Goal: Information Seeking & Learning: Check status

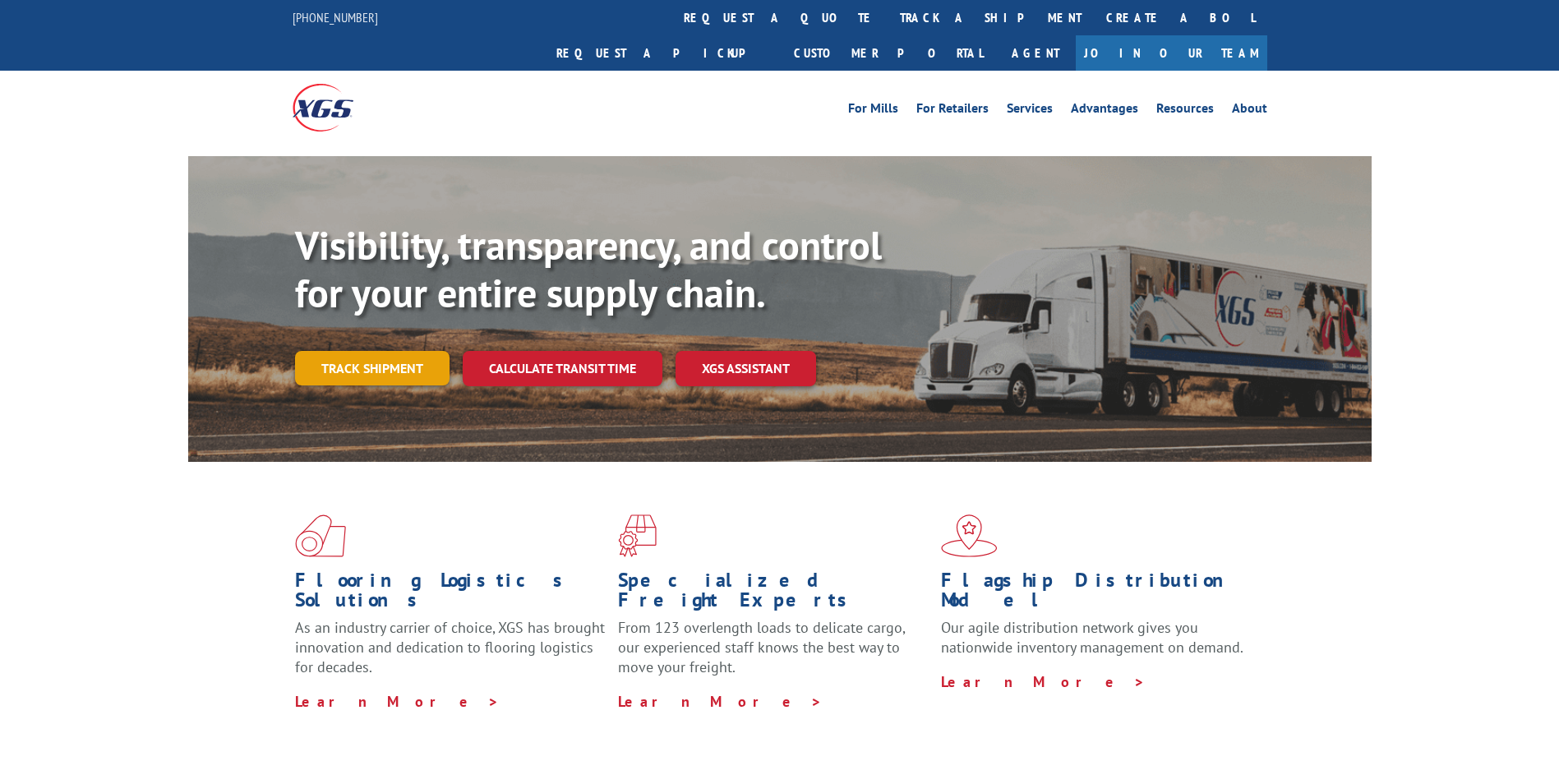
click at [343, 351] on link "Track shipment" at bounding box center [372, 368] width 154 height 35
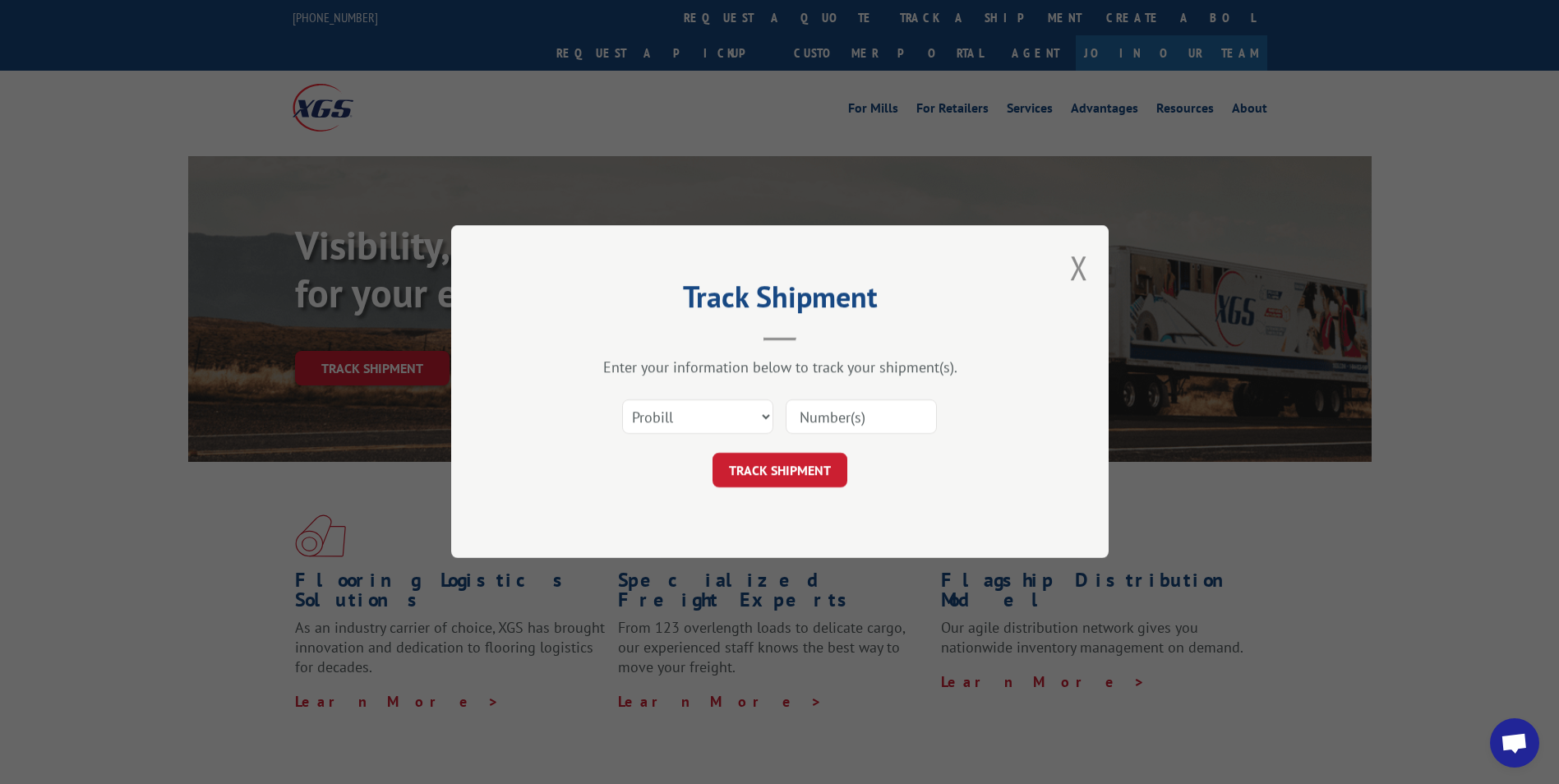
click at [855, 413] on input at bounding box center [861, 417] width 151 height 35
paste input "16397875"
type input "16397875"
click at [777, 468] on button "TRACK SHIPMENT" at bounding box center [779, 470] width 135 height 35
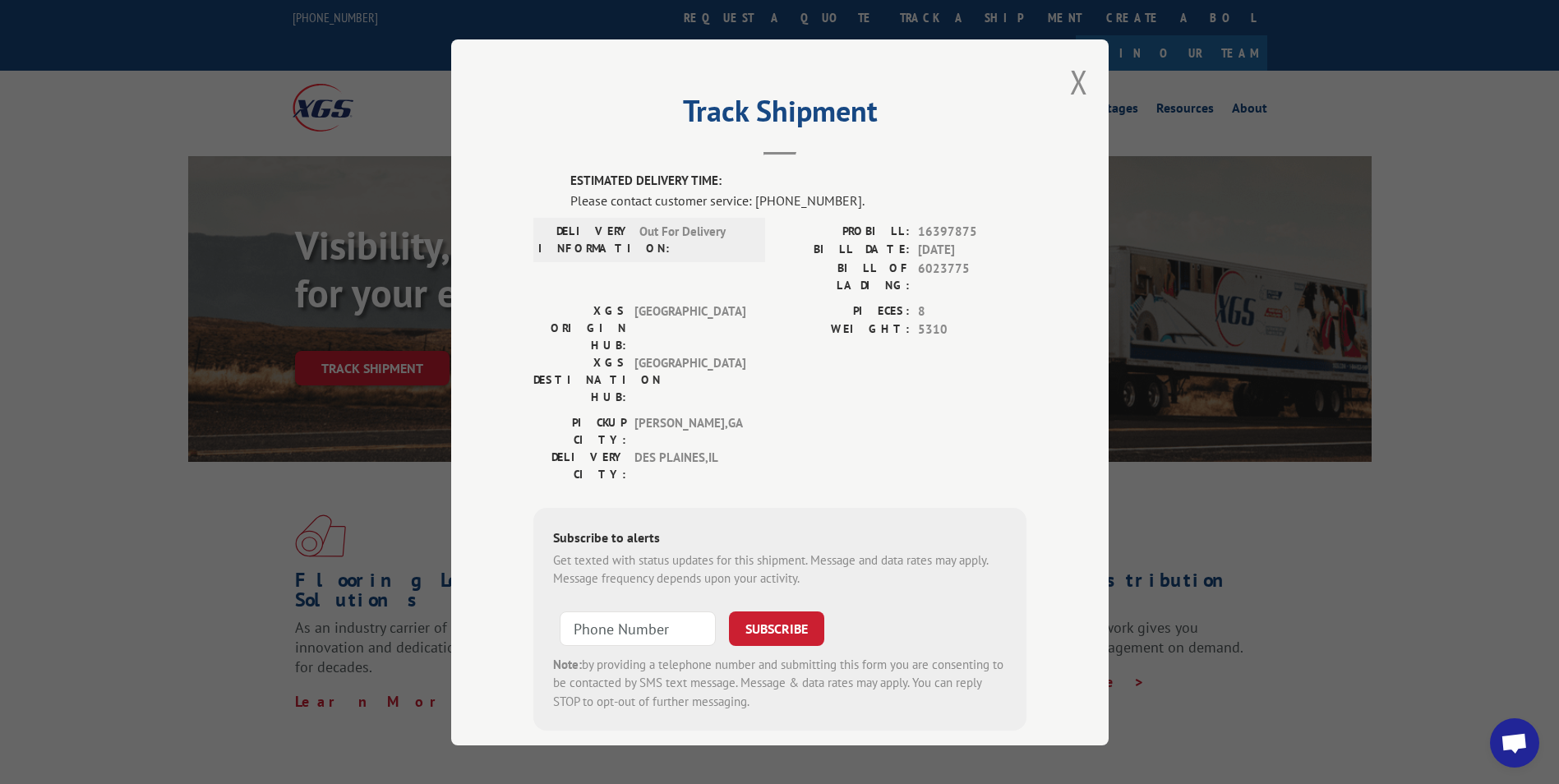
drag, startPoint x: 1527, startPoint y: 0, endPoint x: 938, endPoint y: 328, distance: 674.2
click at [942, 326] on div "PIECES: 8 WEIGHT: 5310" at bounding box center [903, 358] width 247 height 112
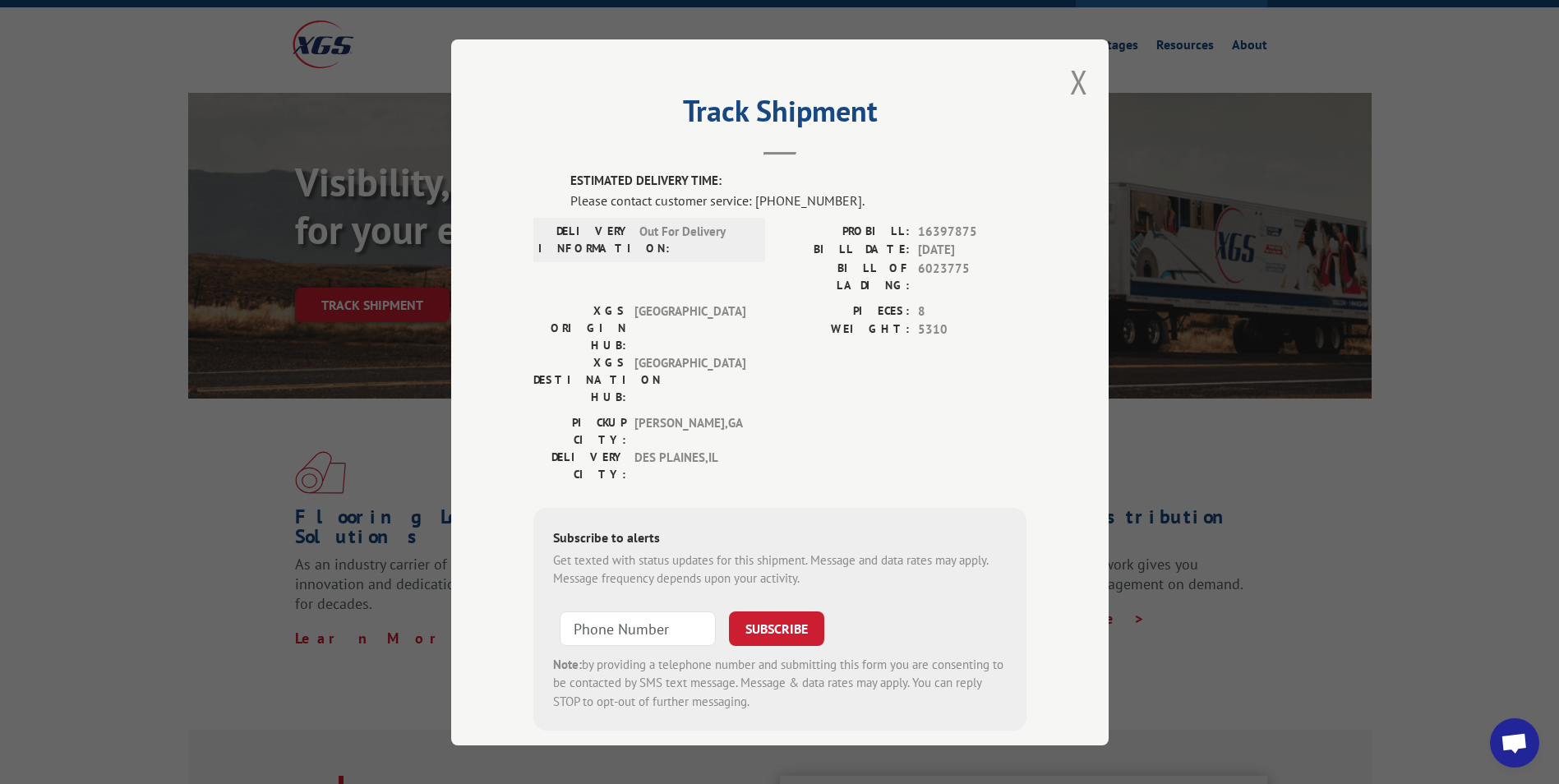
scroll to position [76, 0]
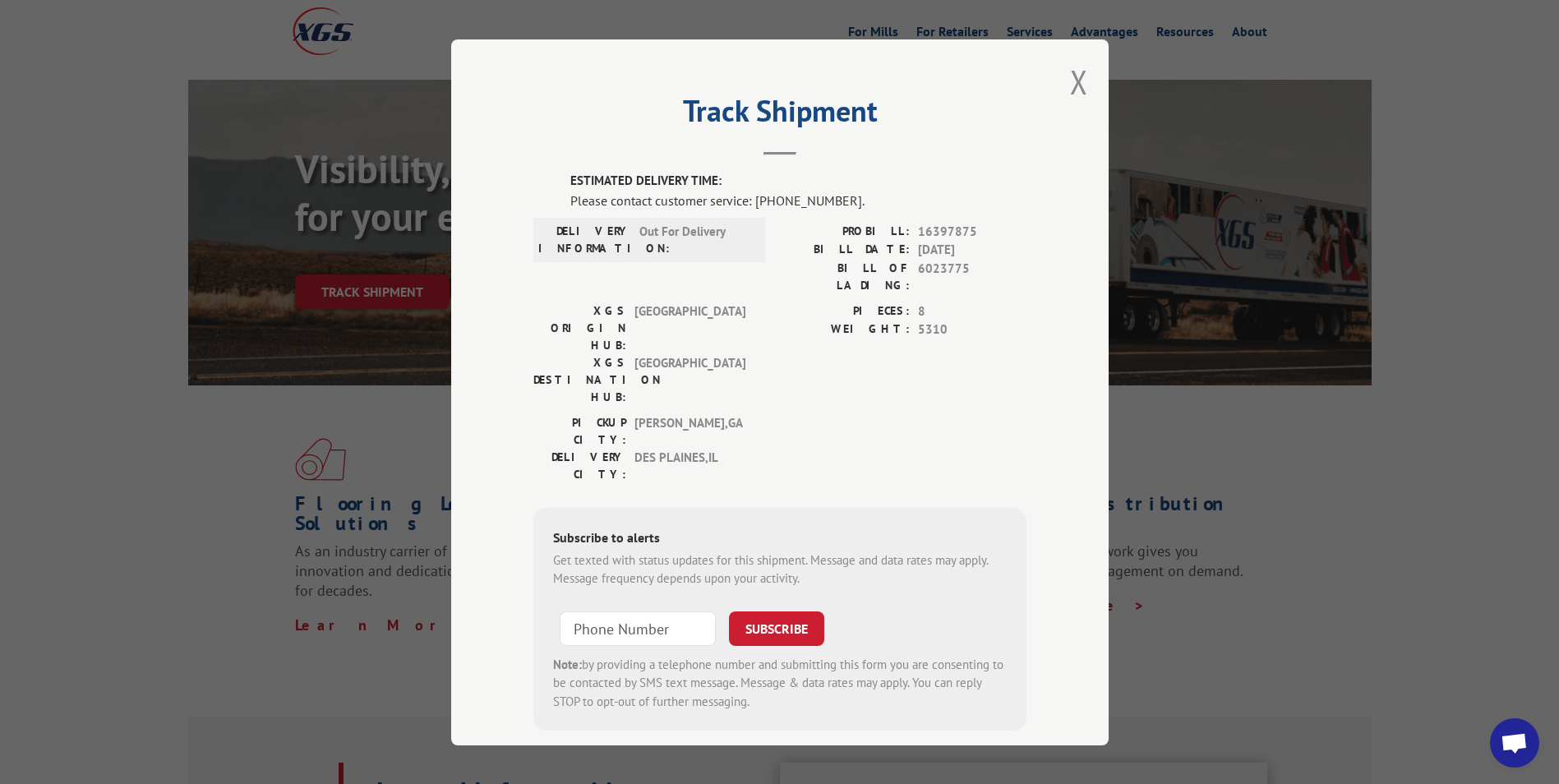
click at [1070, 80] on button "Close modal" at bounding box center [1078, 81] width 18 height 43
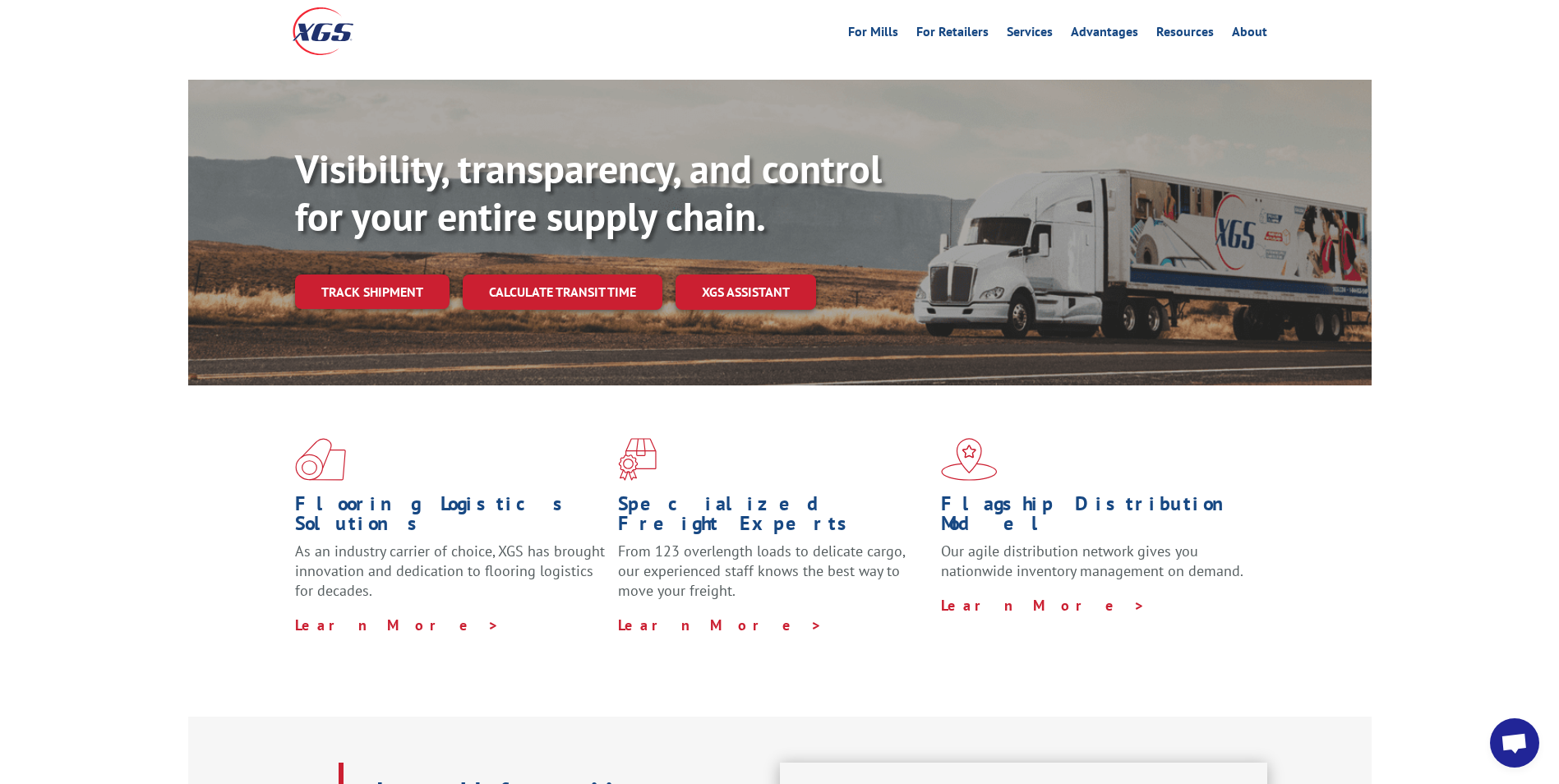
click at [1132, 634] on div "Flooring Logistics Solutions As an industry carrier of choice, XGS has brought …" at bounding box center [779, 551] width 1559 height 331
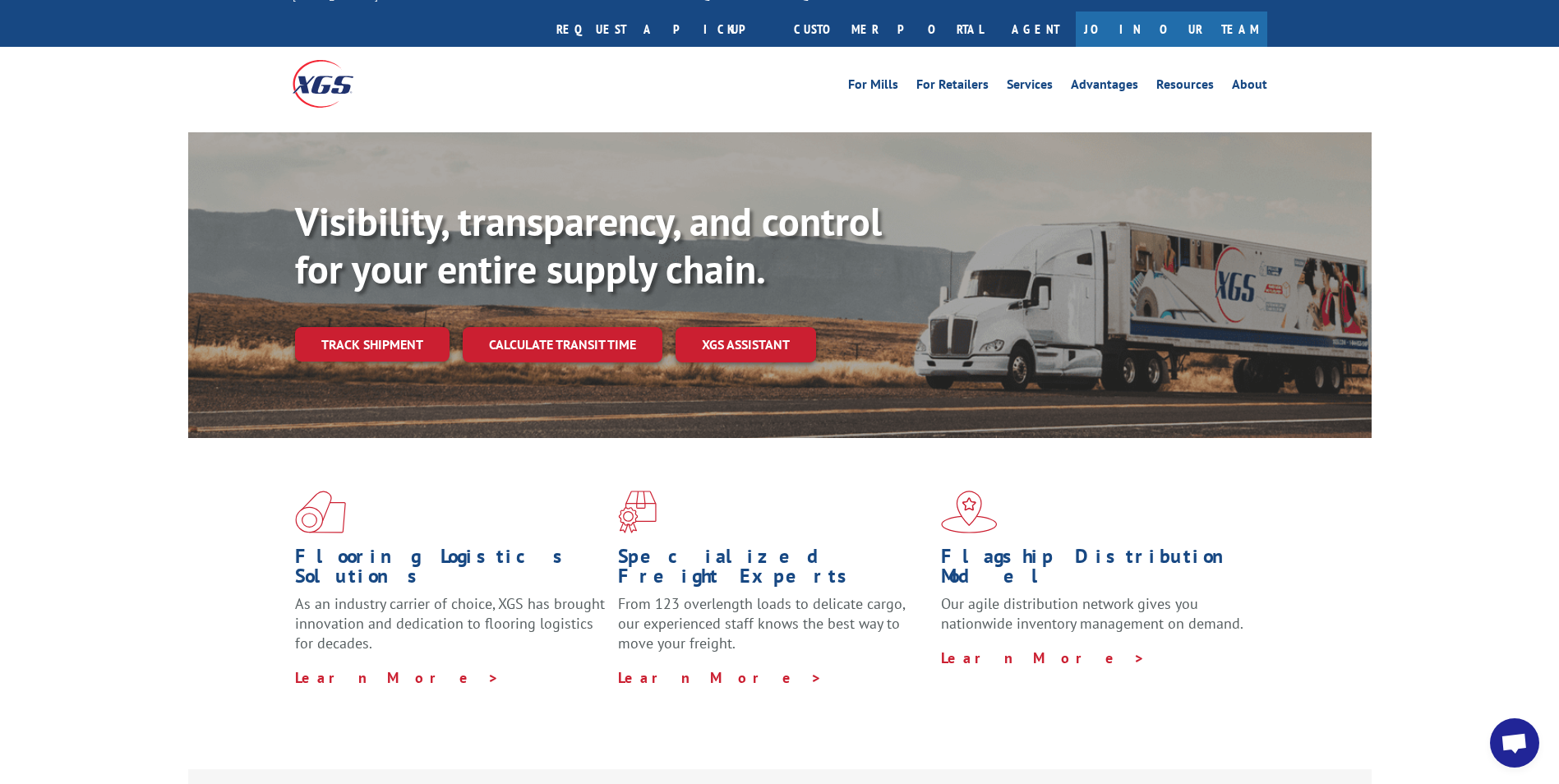
scroll to position [0, 0]
